Goal: Download file/media: Download file/media

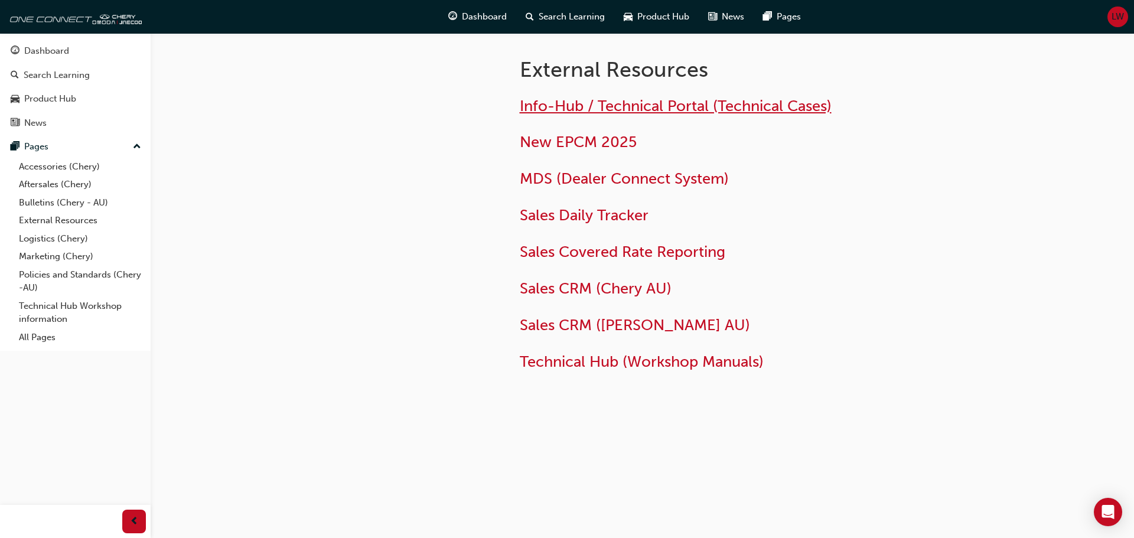
click at [654, 109] on span "Info-Hub / Technical Portal (Technical Cases)" at bounding box center [676, 106] width 312 height 18
click at [49, 168] on link "Accessories (Chery)" at bounding box center [80, 167] width 132 height 18
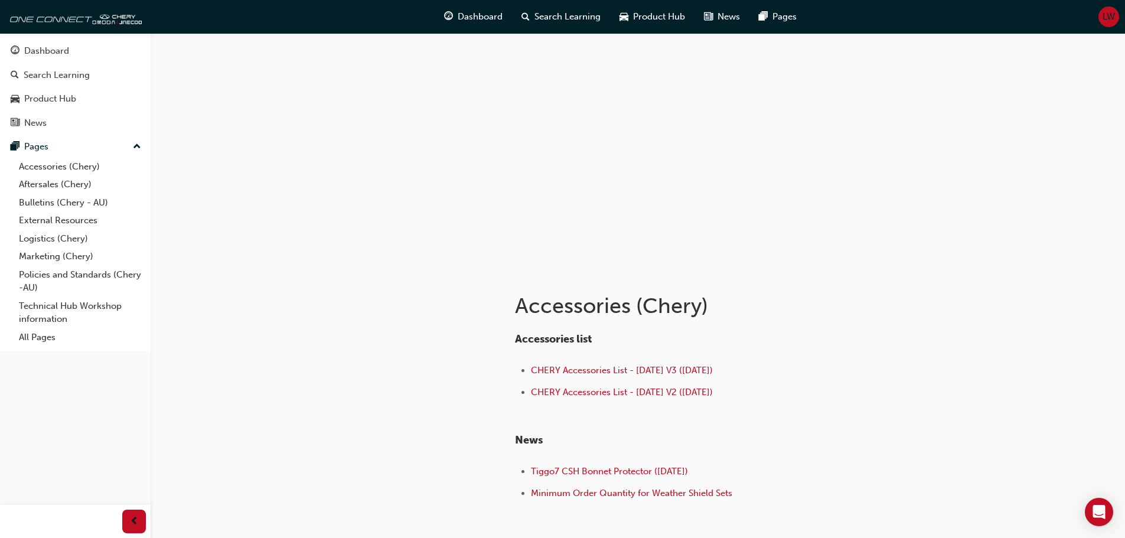
scroll to position [79, 0]
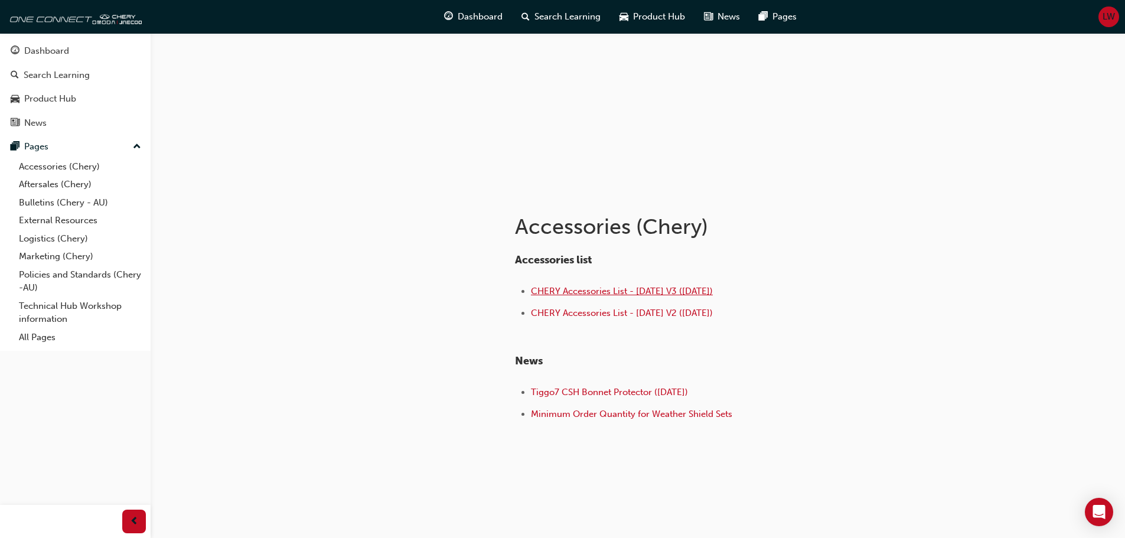
click at [576, 296] on span "CHERY Accessories List - [DATE] V3 ([DATE])" at bounding box center [622, 291] width 182 height 11
